Goal: Information Seeking & Learning: Learn about a topic

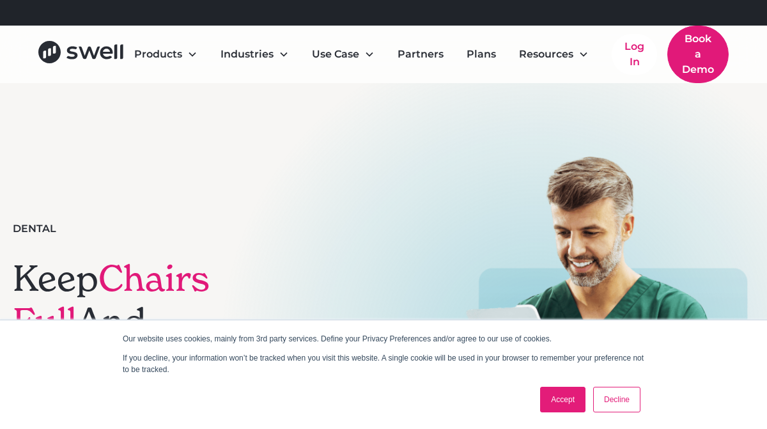
click at [564, 393] on link "Accept" at bounding box center [562, 400] width 45 height 26
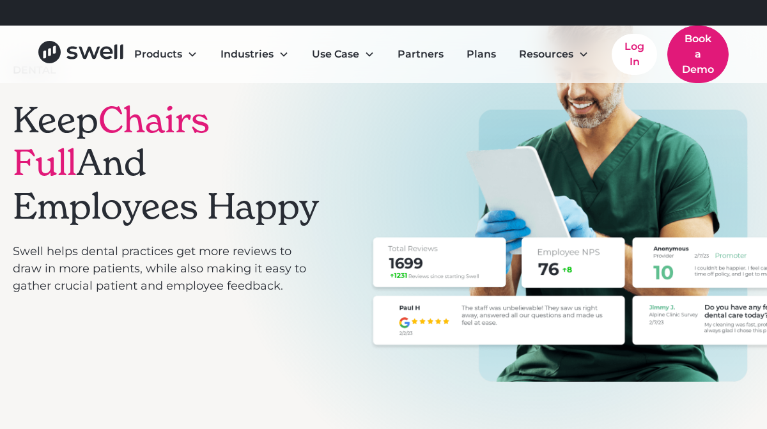
scroll to position [174, 0]
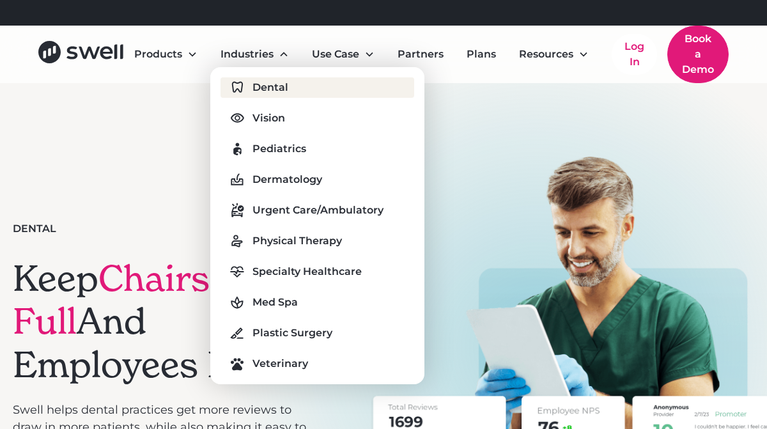
click at [267, 80] on div "Dental" at bounding box center [270, 87] width 36 height 15
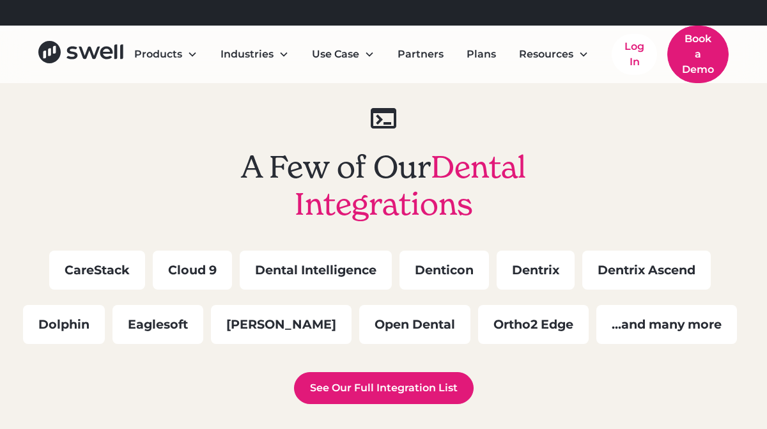
scroll to position [3615, 0]
